Goal: Book appointment/travel/reservation

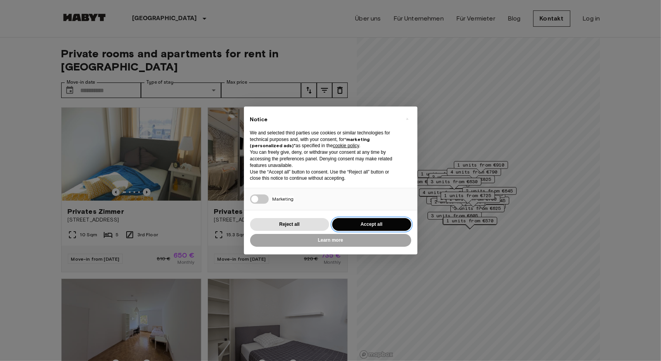
click at [386, 228] on button "Accept all" at bounding box center [371, 224] width 79 height 13
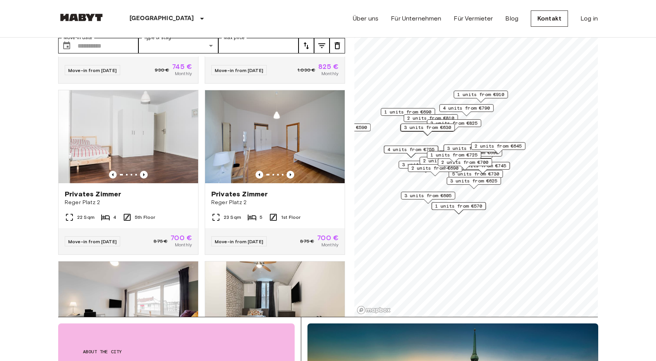
scroll to position [1344, 0]
click at [297, 198] on div "Privates Zimmer" at bounding box center [274, 193] width 127 height 9
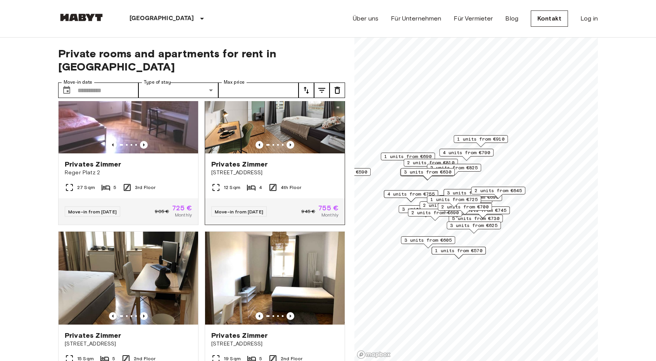
scroll to position [2261, 0]
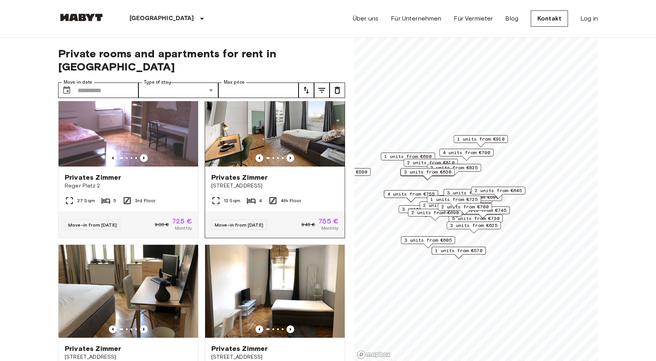
click at [289, 182] on div "Privates Zimmer" at bounding box center [274, 177] width 127 height 9
click at [88, 83] on input "Move-in date" at bounding box center [108, 91] width 61 height 16
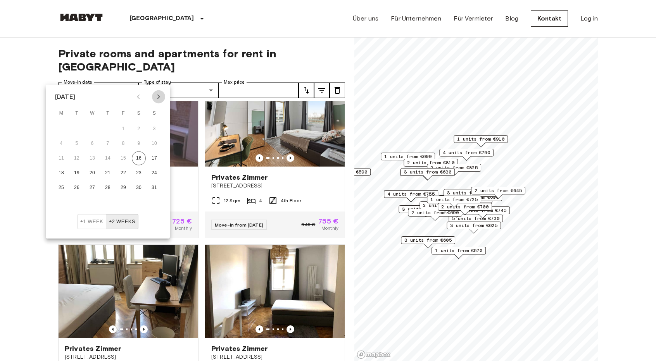
click at [156, 94] on icon "Next month" at bounding box center [158, 96] width 9 height 9
click at [159, 98] on icon "Next month" at bounding box center [158, 96] width 9 height 9
click at [136, 128] on button "1" at bounding box center [139, 129] width 14 height 14
type input "**********"
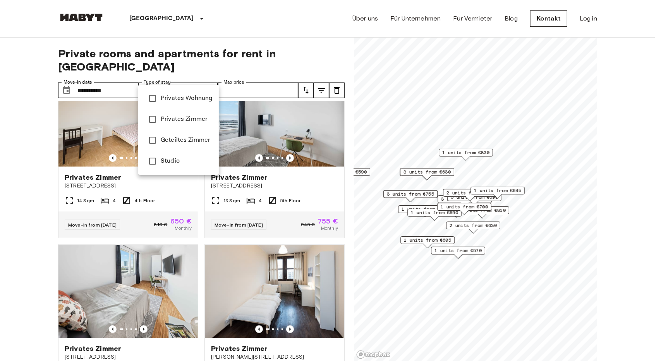
type input "**********"
click at [250, 76] on div at bounding box center [330, 180] width 661 height 361
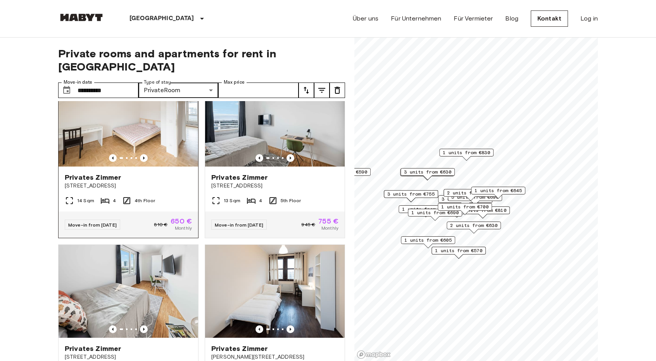
click at [142, 164] on img at bounding box center [129, 120] width 140 height 93
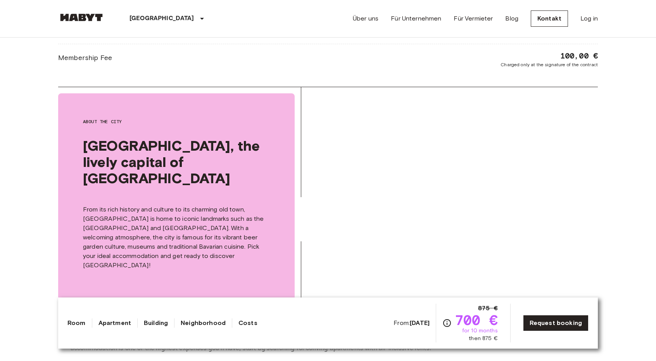
scroll to position [792, 0]
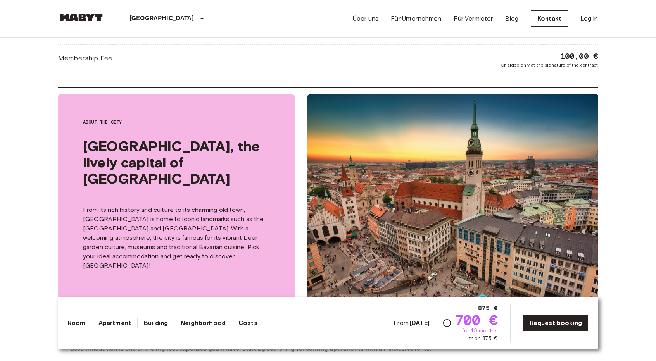
click at [370, 17] on link "Über uns" at bounding box center [366, 18] width 26 height 9
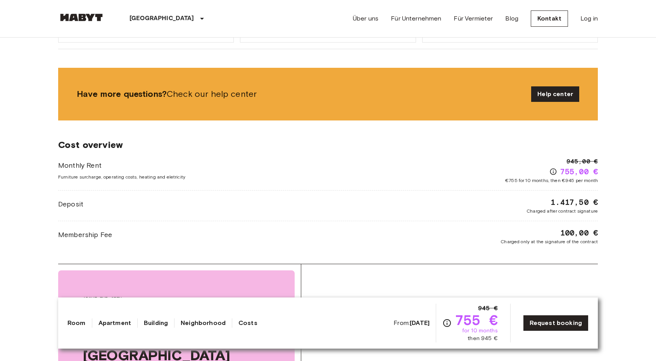
scroll to position [567, 0]
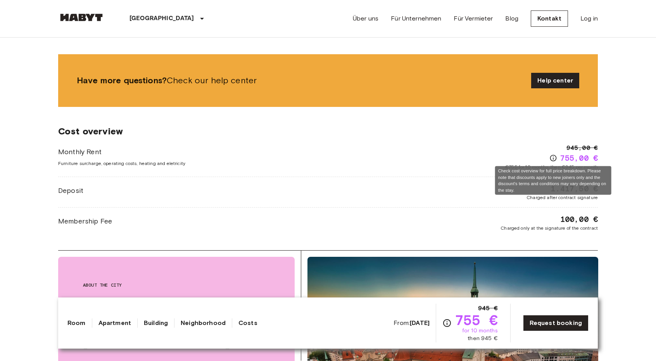
click at [553, 157] on icon "Check cost overview for full price breakdown. Please note that discounts apply …" at bounding box center [553, 158] width 7 height 7
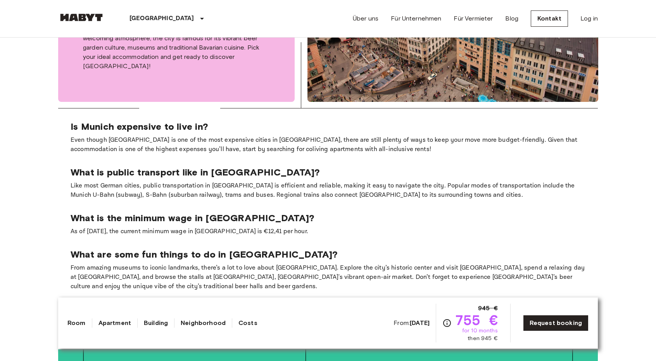
scroll to position [930, 0]
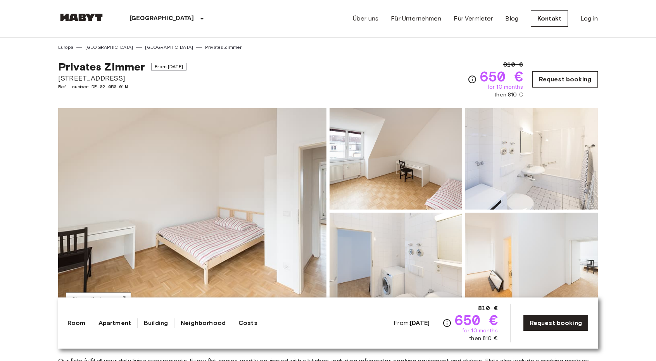
click at [542, 80] on link "Request booking" at bounding box center [564, 79] width 65 height 16
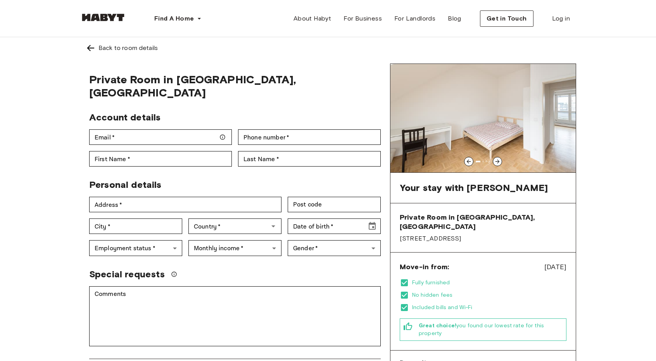
click at [496, 160] on icon at bounding box center [497, 161] width 6 height 6
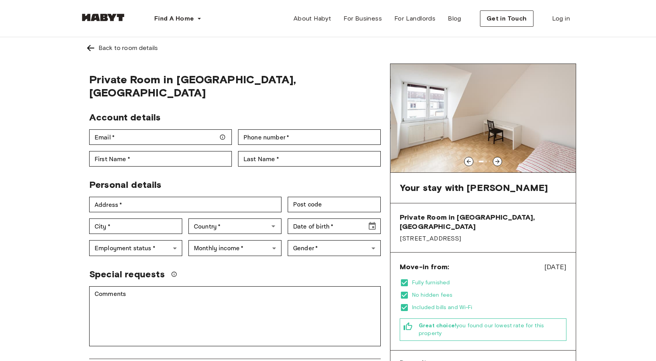
click at [496, 160] on icon at bounding box center [497, 161] width 6 height 6
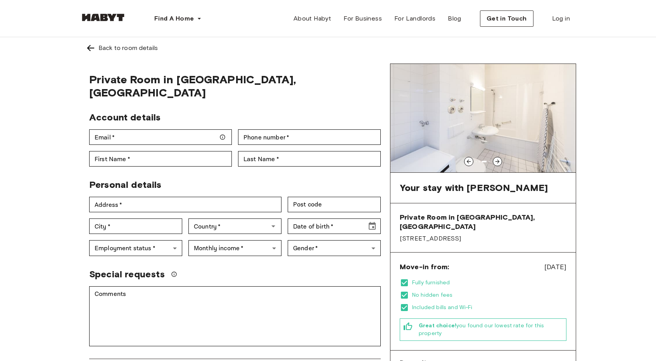
click at [496, 160] on icon at bounding box center [497, 161] width 6 height 6
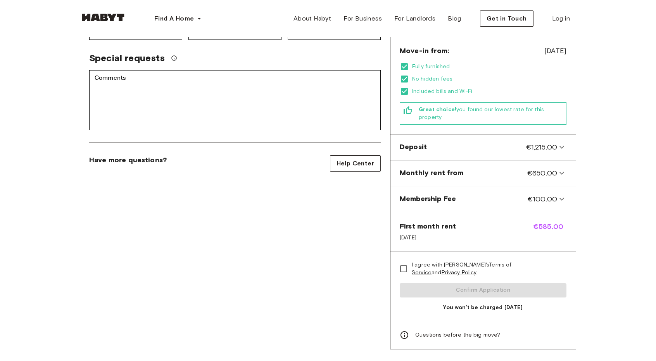
scroll to position [217, 0]
click at [487, 261] on link "Terms of Service" at bounding box center [462, 268] width 100 height 14
click at [405, 330] on icon at bounding box center [404, 334] width 9 height 9
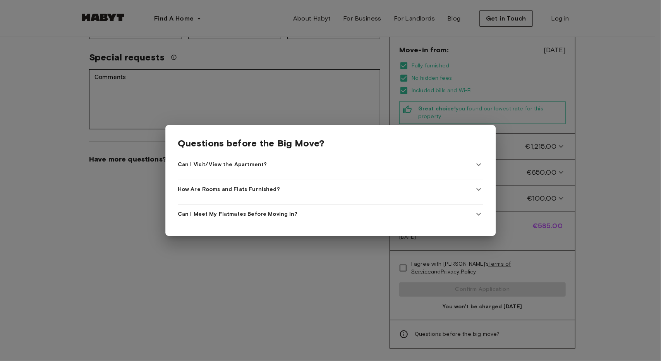
click at [474, 162] on icon at bounding box center [478, 164] width 9 height 9
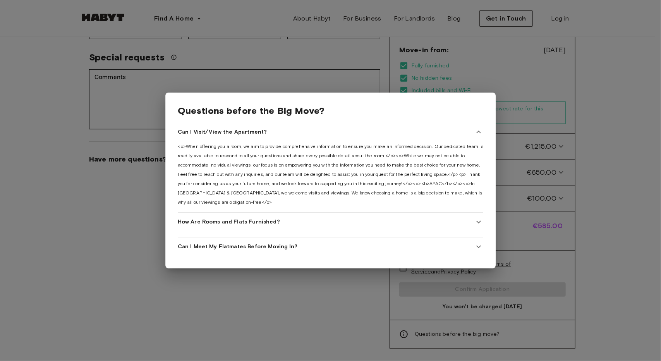
click at [474, 243] on icon at bounding box center [478, 246] width 9 height 9
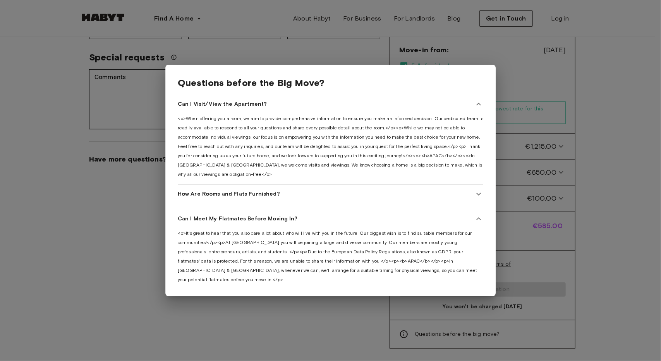
click at [625, 176] on div at bounding box center [330, 180] width 661 height 361
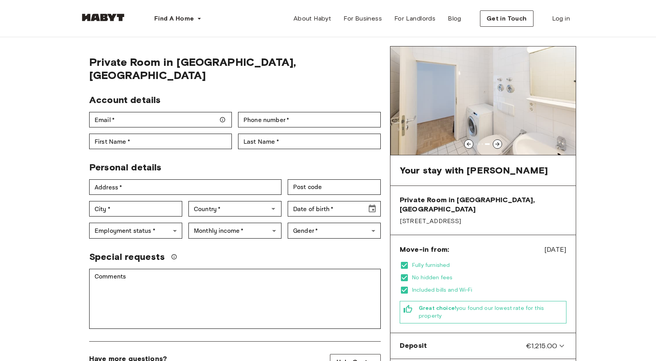
scroll to position [0, 0]
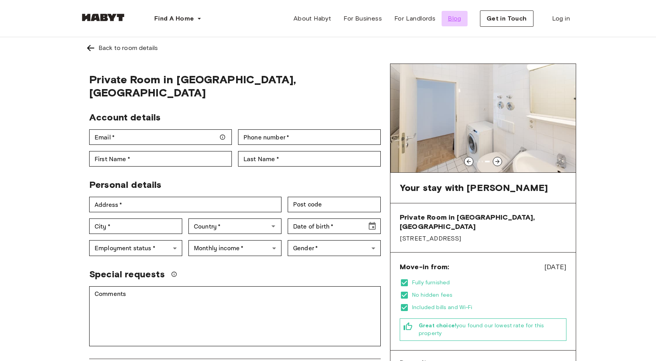
click at [453, 17] on span "Blog" at bounding box center [455, 18] width 14 height 9
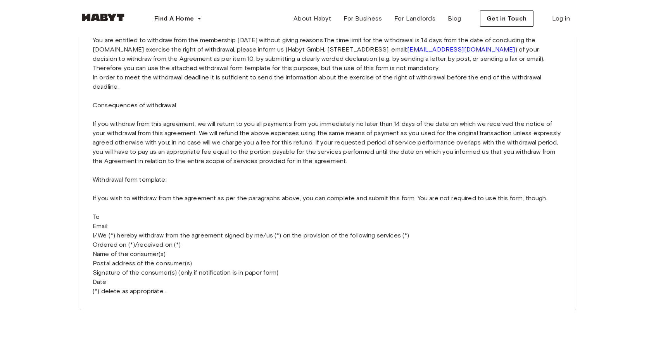
scroll to position [1847, 0]
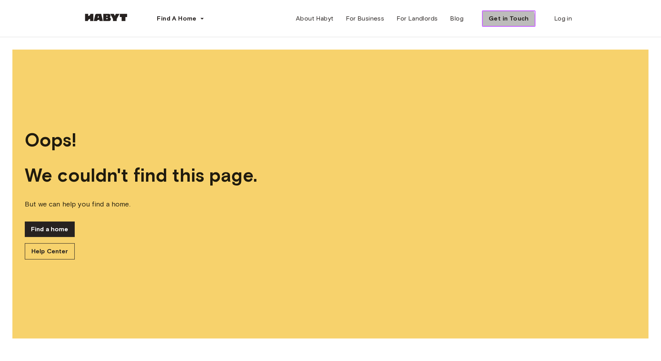
click at [500, 22] on span "Get in Touch" at bounding box center [509, 18] width 40 height 9
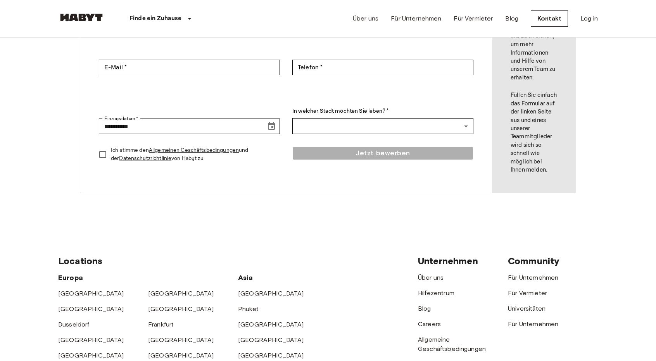
scroll to position [148, 0]
